Goal: Go to known website: Access a specific website the user already knows

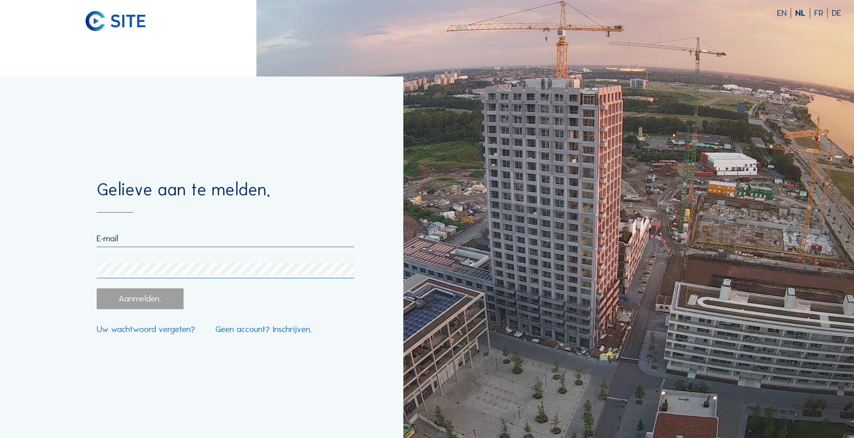
type input "[EMAIL_ADDRESS][DOMAIN_NAME]"
click at [135, 301] on div "Aanmelden." at bounding box center [140, 298] width 87 height 20
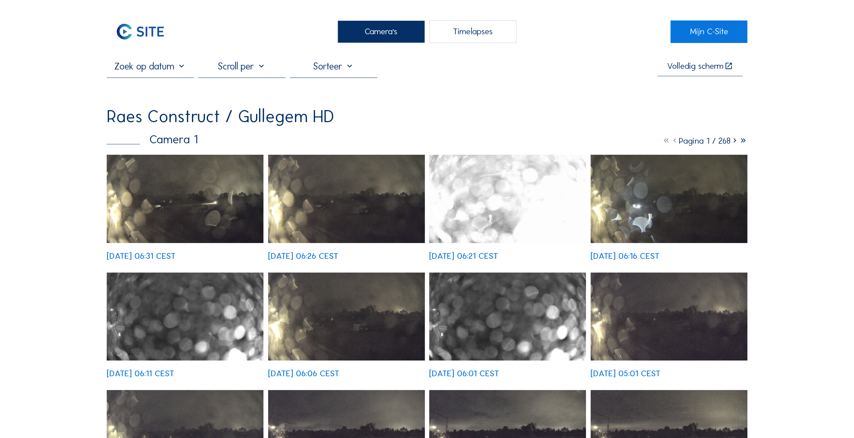
click at [173, 210] on img at bounding box center [185, 199] width 157 height 88
